Goal: Find specific page/section: Find specific page/section

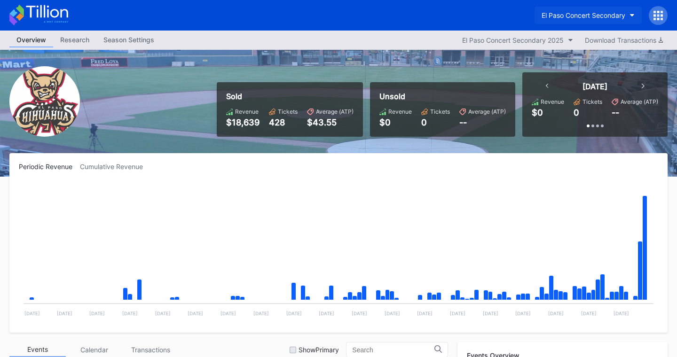
click at [593, 11] on div "El Paso Concert Secondary" at bounding box center [584, 15] width 84 height 8
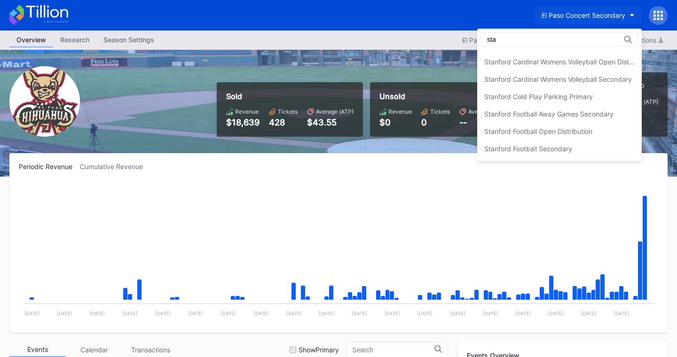
scroll to position [136, 0]
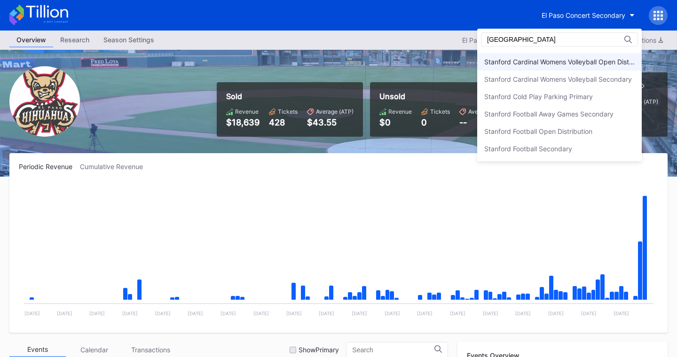
type input "[GEOGRAPHIC_DATA]"
click at [551, 60] on div "Stanford Cardinal Womens Volleyball Open Distribution" at bounding box center [559, 62] width 150 height 8
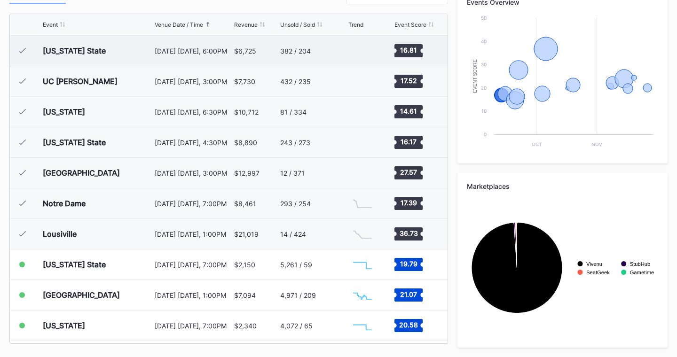
click at [288, 57] on div "382 / 204" at bounding box center [313, 51] width 66 height 30
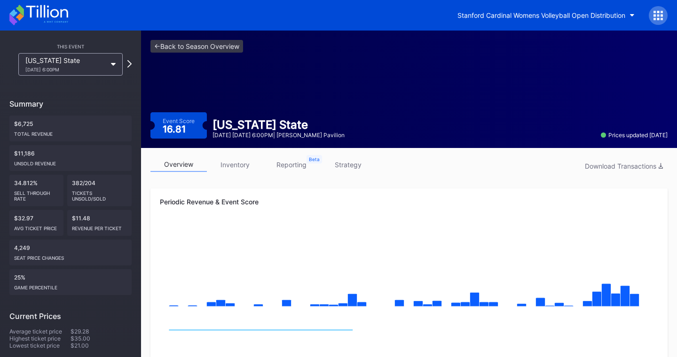
click at [233, 174] on div "overview inventory reporting strategy Download Transactions" at bounding box center [408, 167] width 517 height 19
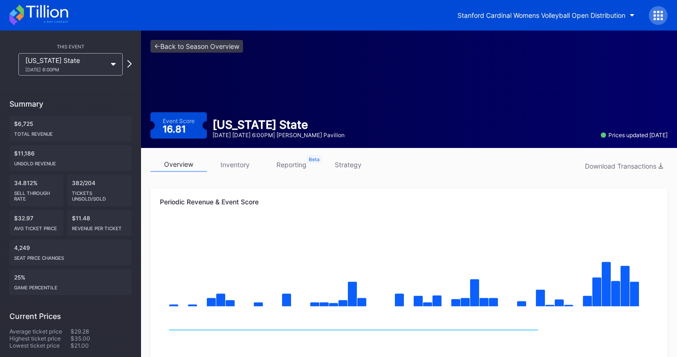
click at [235, 168] on link "inventory" at bounding box center [235, 165] width 56 height 15
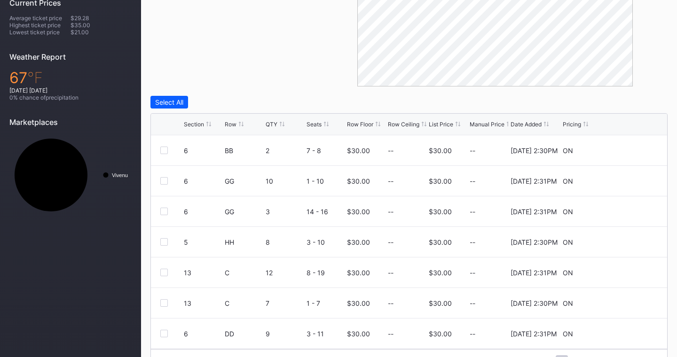
scroll to position [314, 0]
click at [439, 121] on div "List Price" at bounding box center [441, 124] width 24 height 7
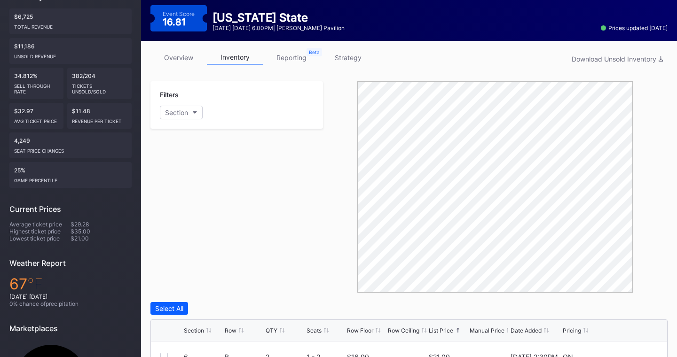
scroll to position [0, 0]
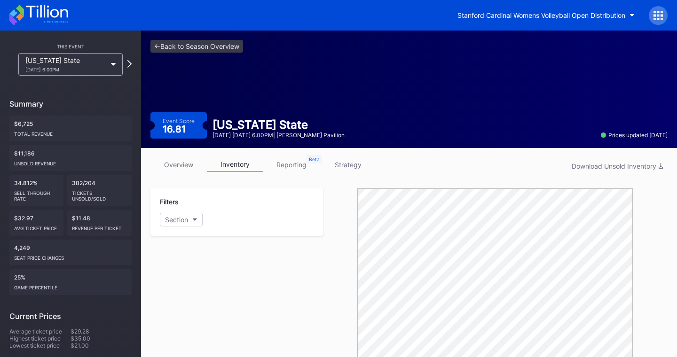
click at [214, 39] on div "<- Back to Season Overview Event Score 16.81 [US_STATE] State [DATE] [DATE] 6:0…" at bounding box center [409, 90] width 536 height 118
click at [216, 43] on link "<- Back to Season Overview" at bounding box center [196, 46] width 93 height 13
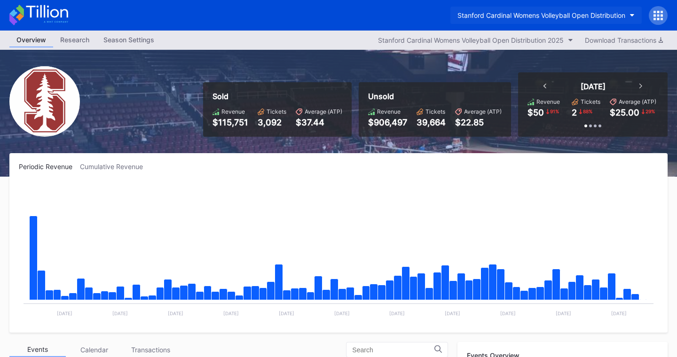
click at [554, 20] on button "Stanford Cardinal Womens Volleyball Open Distribution" at bounding box center [546, 15] width 191 height 17
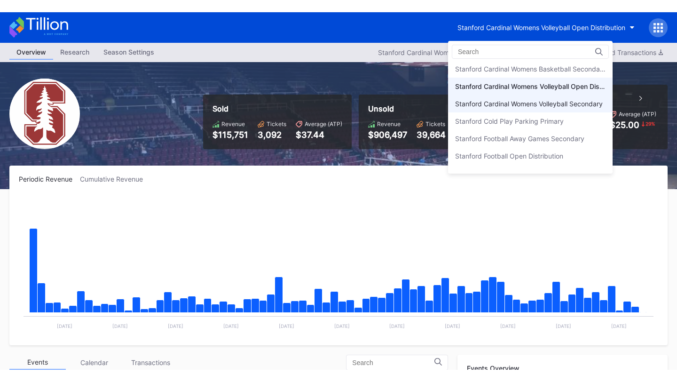
scroll to position [2883, 0]
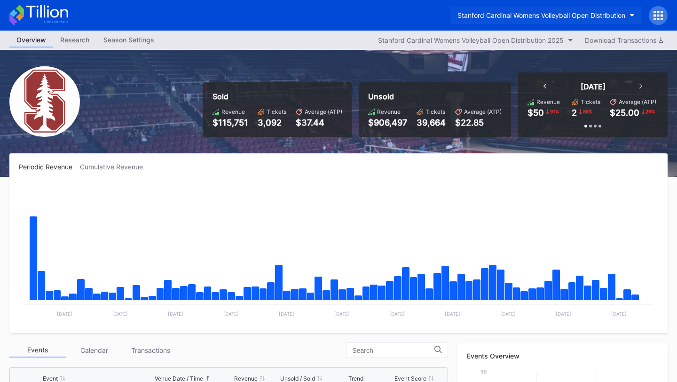
click at [586, 12] on div "Stanford Cardinal Womens Volleyball Open Distribution" at bounding box center [542, 15] width 168 height 8
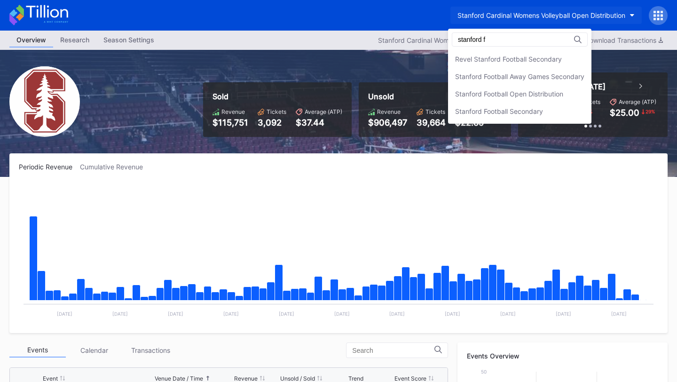
scroll to position [0, 0]
type input "stanford foot"
click at [495, 77] on div "Stanford Football Away Games Secondary" at bounding box center [519, 76] width 129 height 8
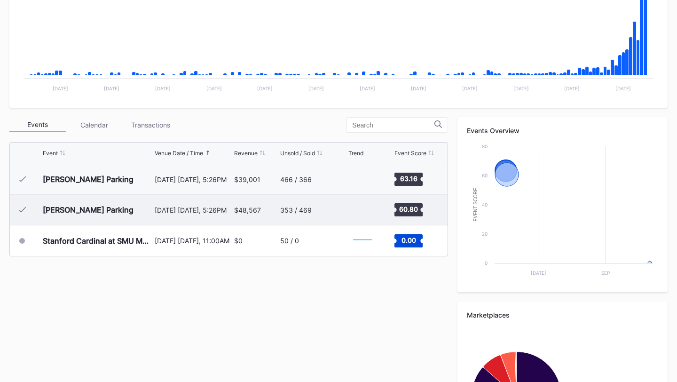
scroll to position [228, 0]
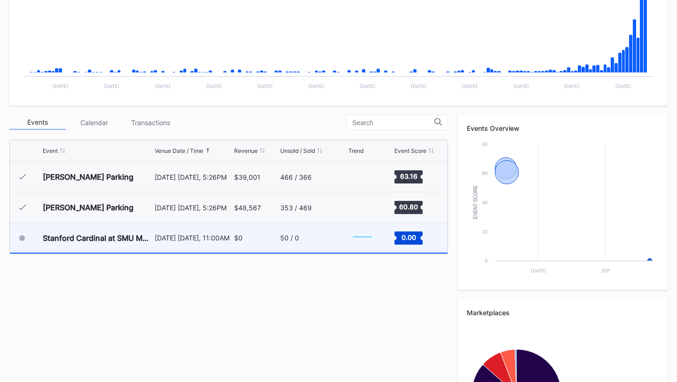
click at [237, 247] on div "$0" at bounding box center [256, 238] width 44 height 30
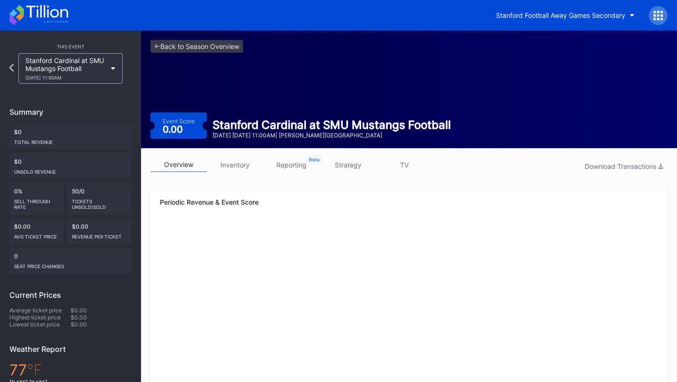
click at [242, 161] on link "inventory" at bounding box center [235, 165] width 56 height 15
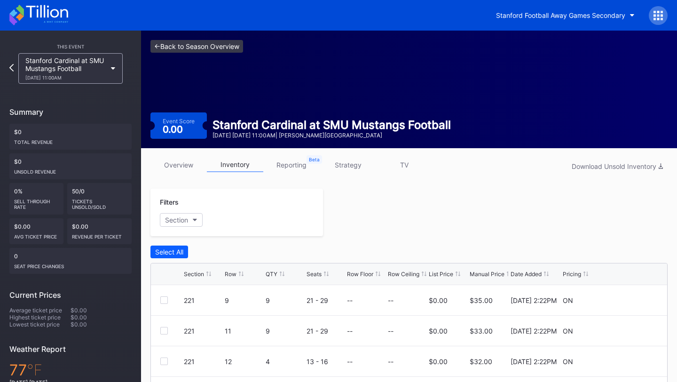
click at [220, 41] on link "<- Back to Season Overview" at bounding box center [196, 46] width 93 height 13
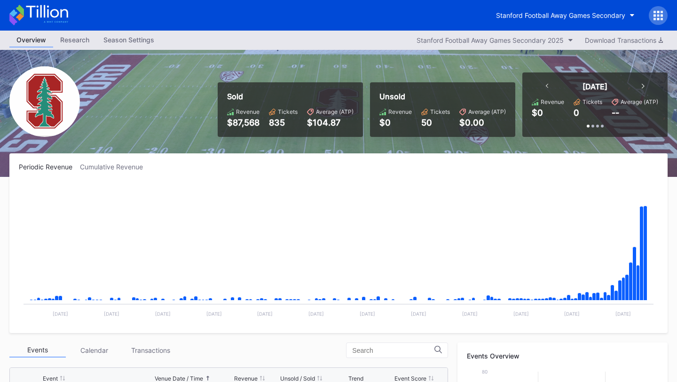
click at [662, 16] on icon at bounding box center [658, 15] width 9 height 9
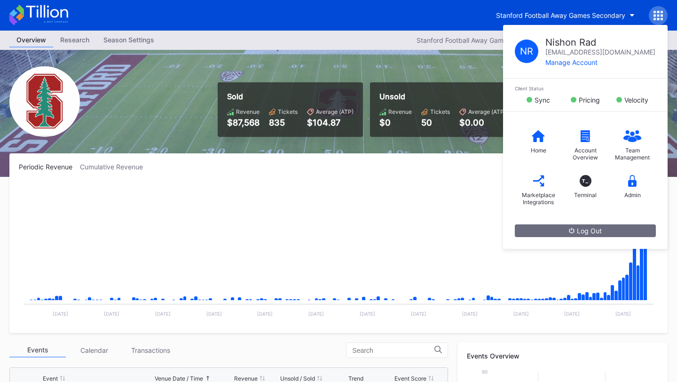
click at [464, 161] on div "Periodic Revenue Cumulative Revenue Created with Highcharts 11.2.0 Chart title …" at bounding box center [338, 243] width 658 height 180
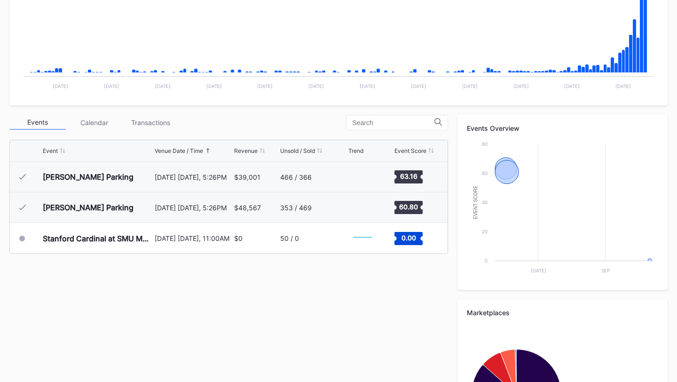
scroll to position [28, 0]
